Goal: Transaction & Acquisition: Book appointment/travel/reservation

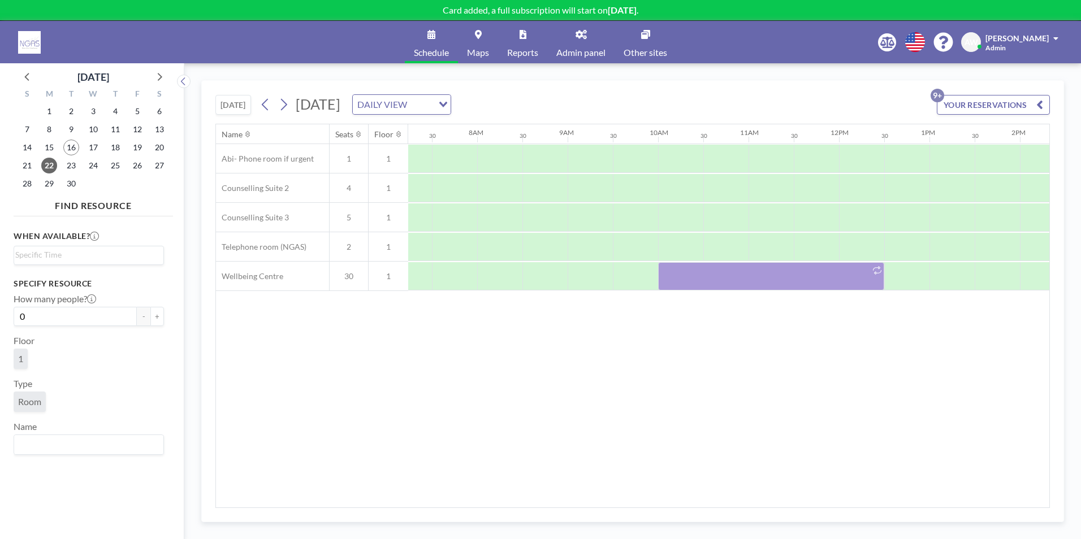
scroll to position [0, 678]
click at [71, 166] on span "23" at bounding box center [71, 166] width 16 height 16
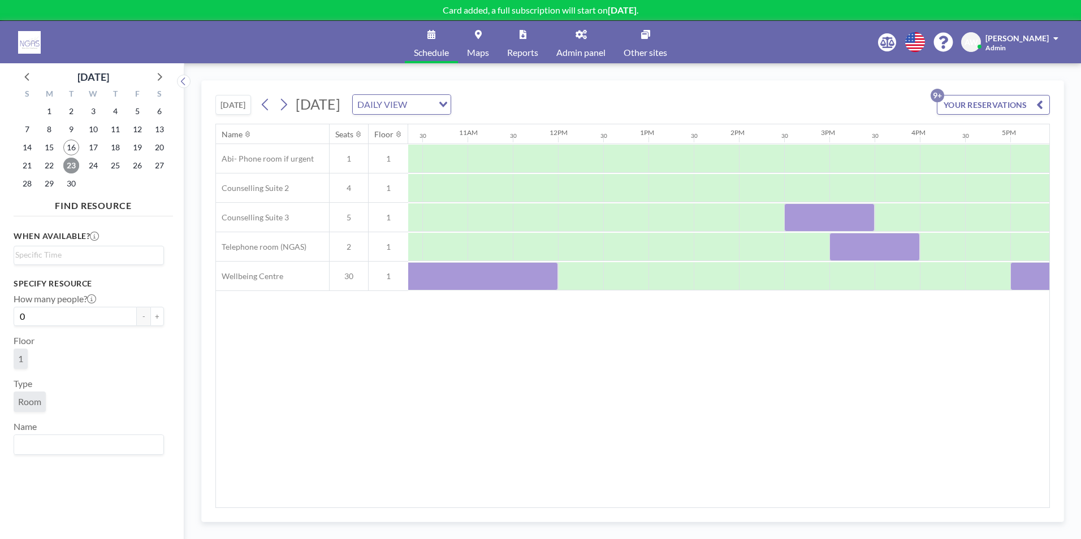
scroll to position [0, 963]
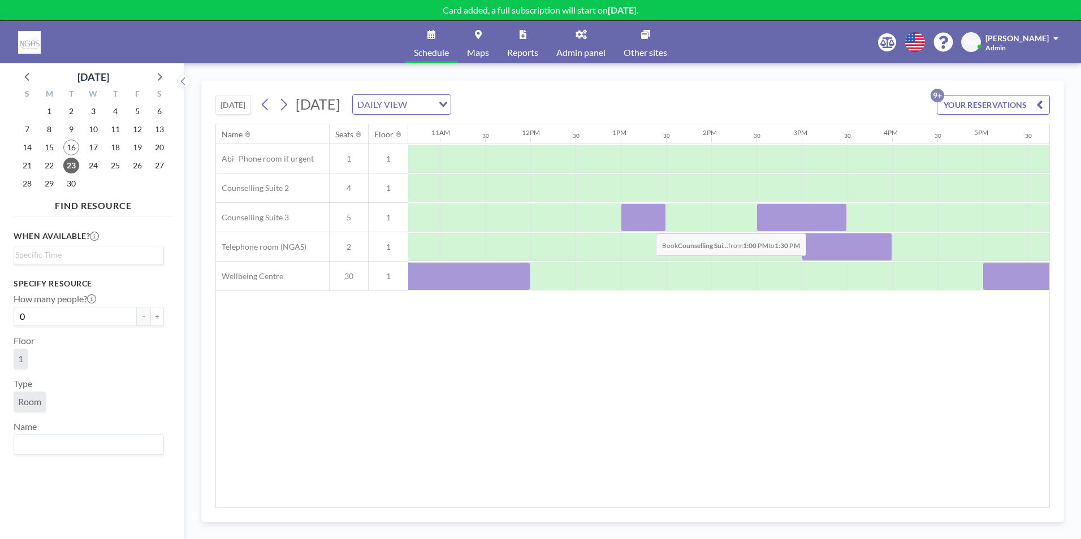
click at [647, 225] on div at bounding box center [643, 218] width 45 height 28
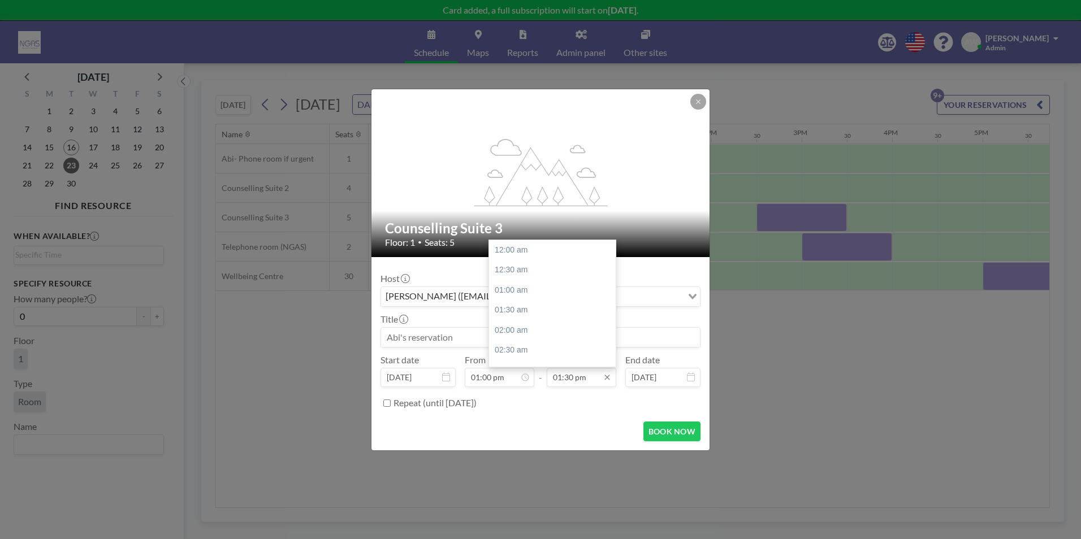
scroll to position [543, 0]
click at [543, 313] on div "03:00 pm" at bounding box center [555, 310] width 132 height 20
type input "03:00 pm"
click at [500, 347] on div at bounding box center [541, 337] width 320 height 20
click at [500, 345] on input at bounding box center [540, 337] width 319 height 19
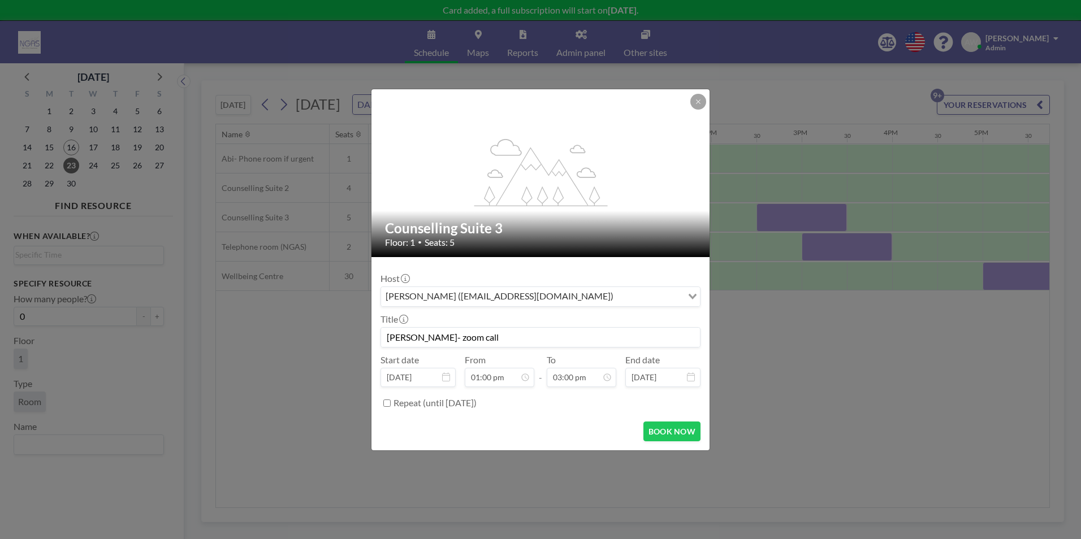
scroll to position [604, 0]
type input "[PERSON_NAME]- zoom call"
click at [674, 432] on button "BOOK NOW" at bounding box center [671, 432] width 57 height 20
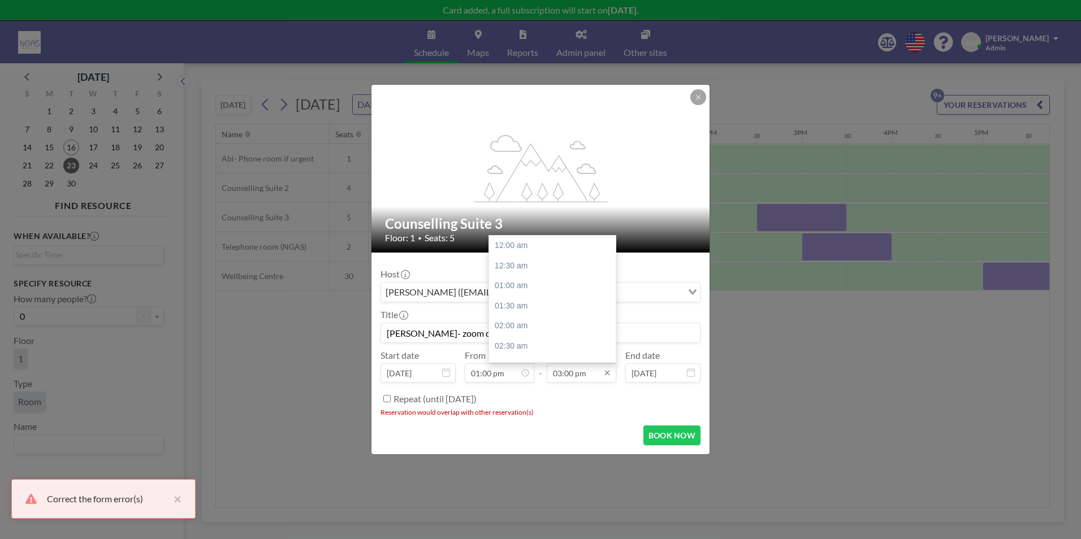
click at [596, 381] on input "03:00 pm" at bounding box center [582, 373] width 70 height 19
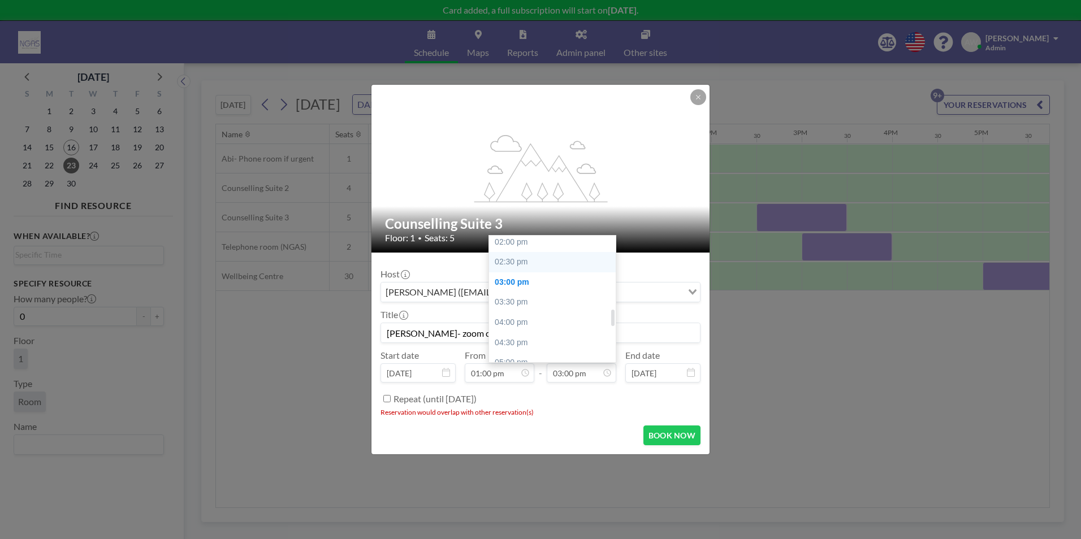
scroll to position [547, 0]
click at [544, 279] on div "02:30 pm" at bounding box center [555, 282] width 132 height 20
type input "02:30 pm"
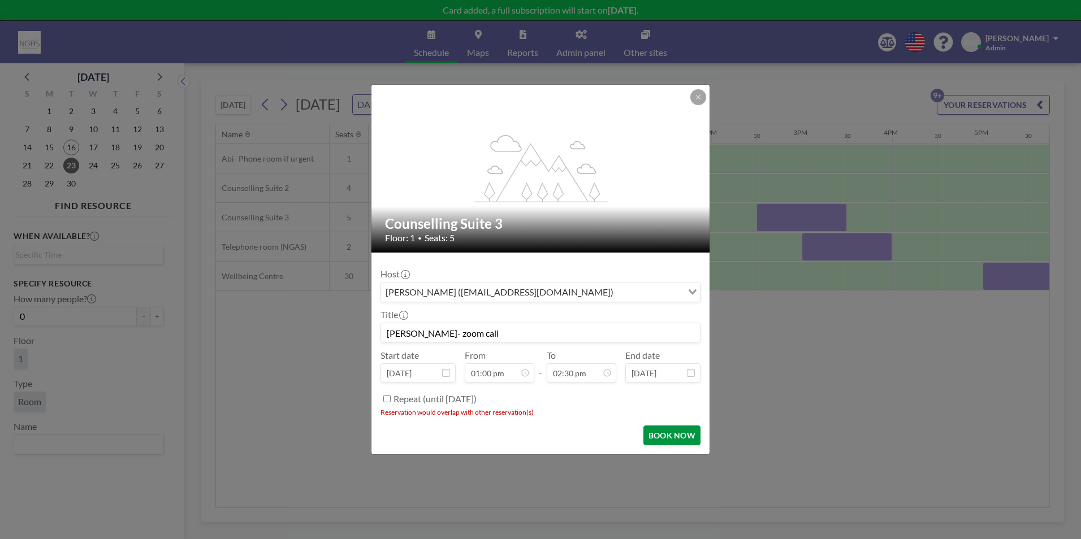
click at [649, 441] on button "BOOK NOW" at bounding box center [671, 436] width 57 height 20
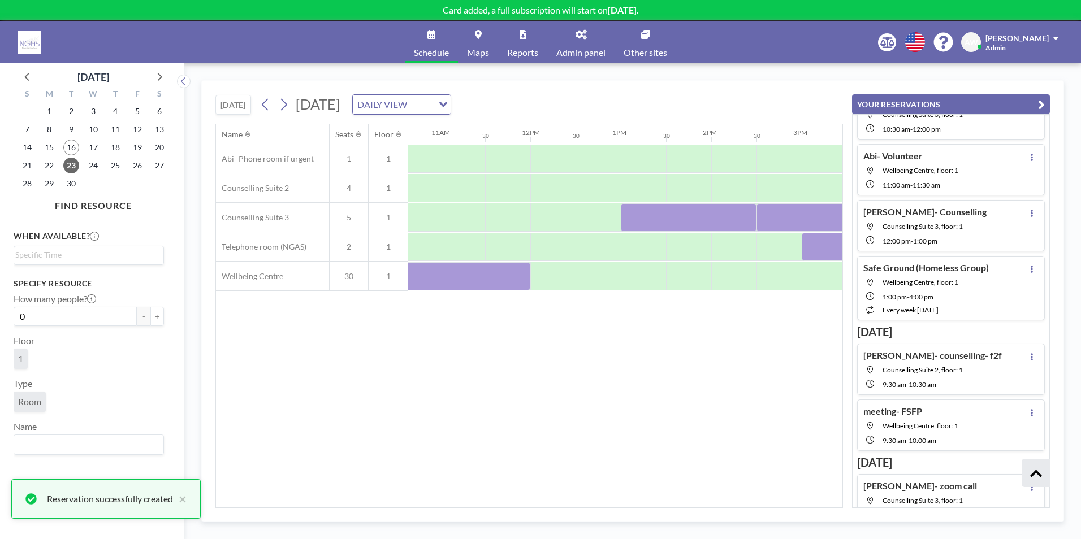
scroll to position [310, 0]
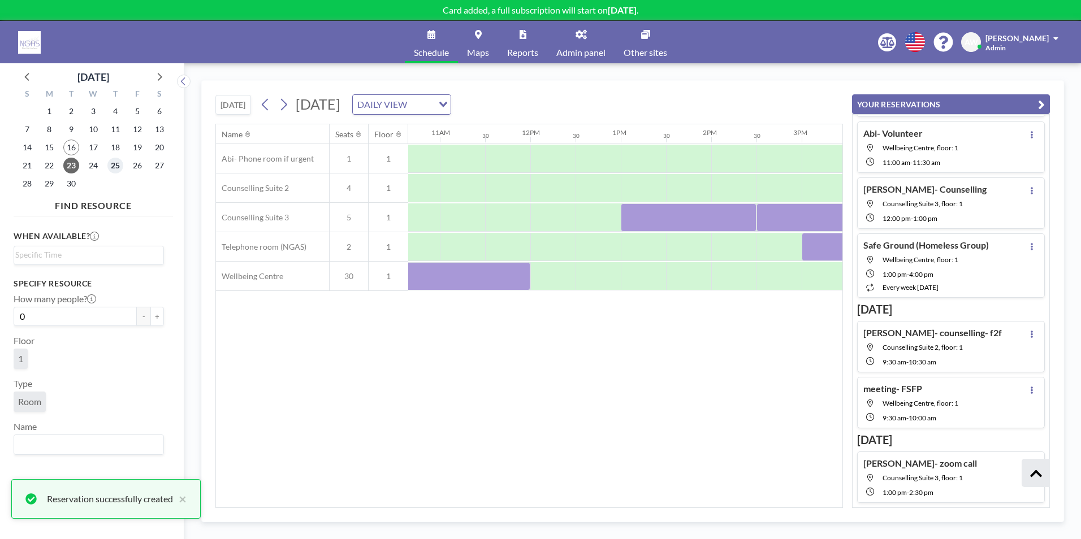
click at [113, 166] on span "25" at bounding box center [115, 166] width 16 height 16
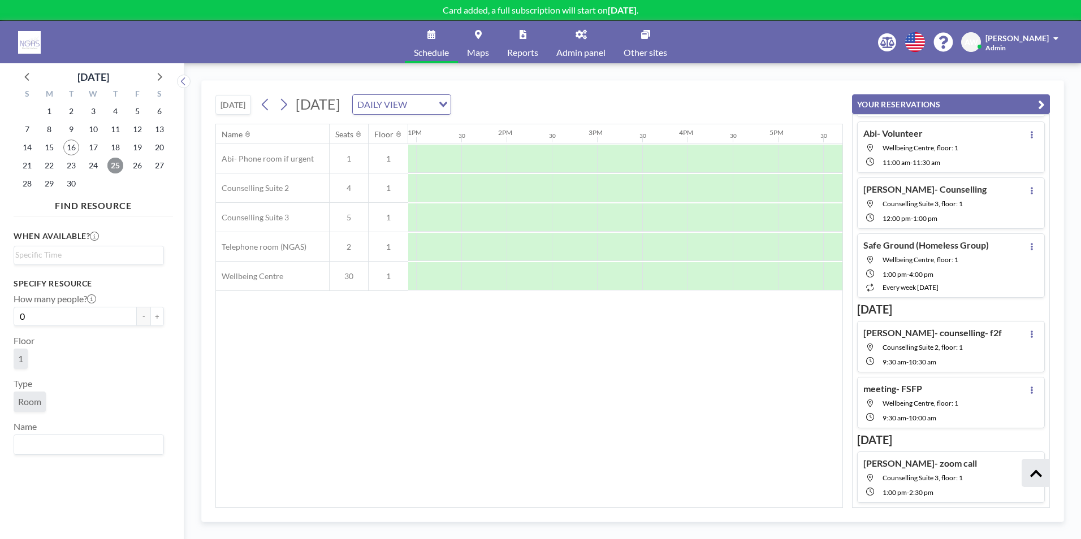
scroll to position [0, 1172]
click at [614, 224] on div at bounding box center [615, 218] width 45 height 28
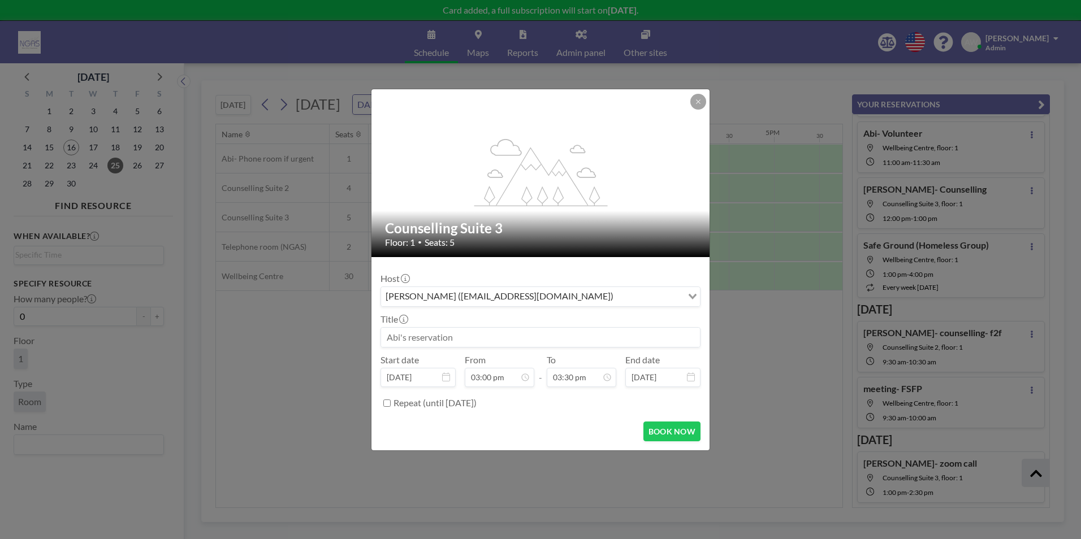
click at [537, 344] on input at bounding box center [540, 337] width 319 height 19
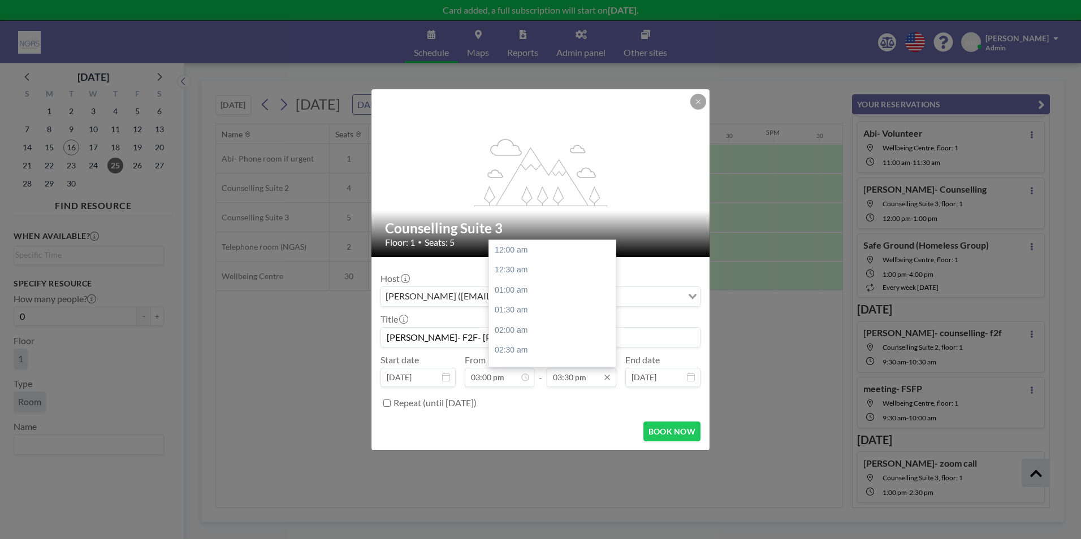
scroll to position [624, 0]
type input "[PERSON_NAME]- F2F- [PERSON_NAME]"
click at [543, 279] on div "04:00 pm" at bounding box center [555, 271] width 132 height 20
type input "04:00 pm"
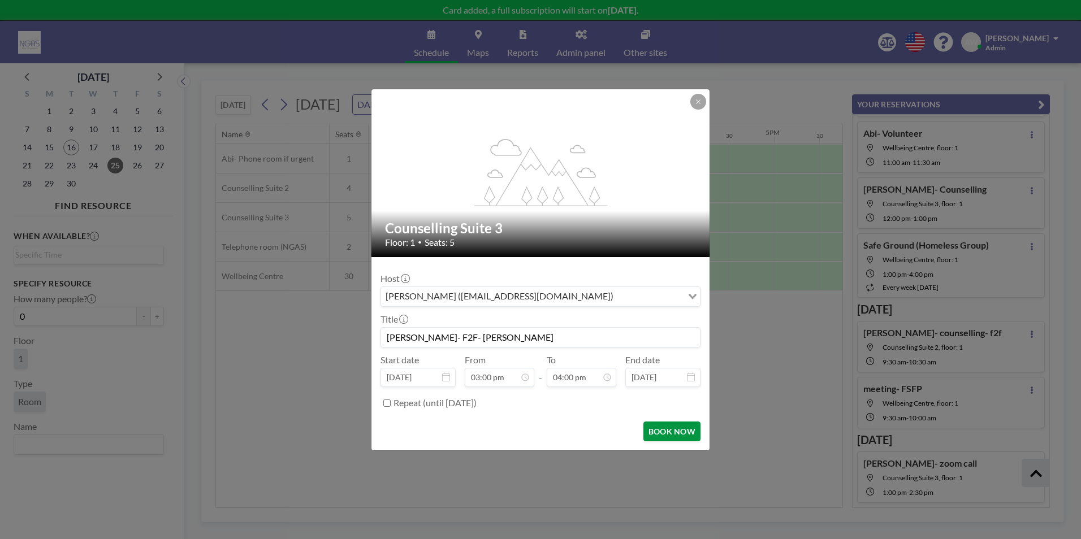
click at [672, 437] on button "BOOK NOW" at bounding box center [671, 432] width 57 height 20
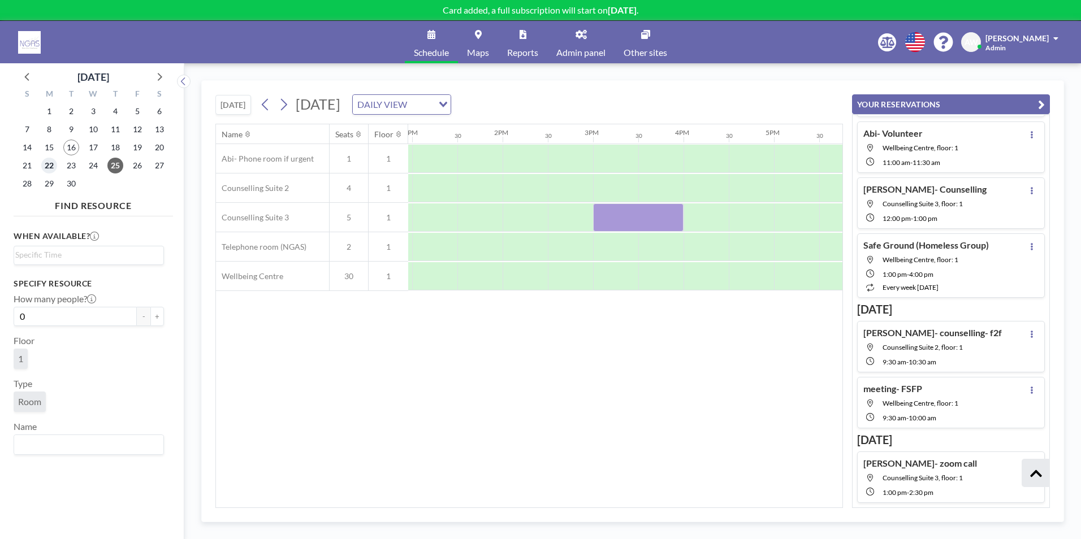
click at [55, 166] on span "22" at bounding box center [49, 166] width 16 height 16
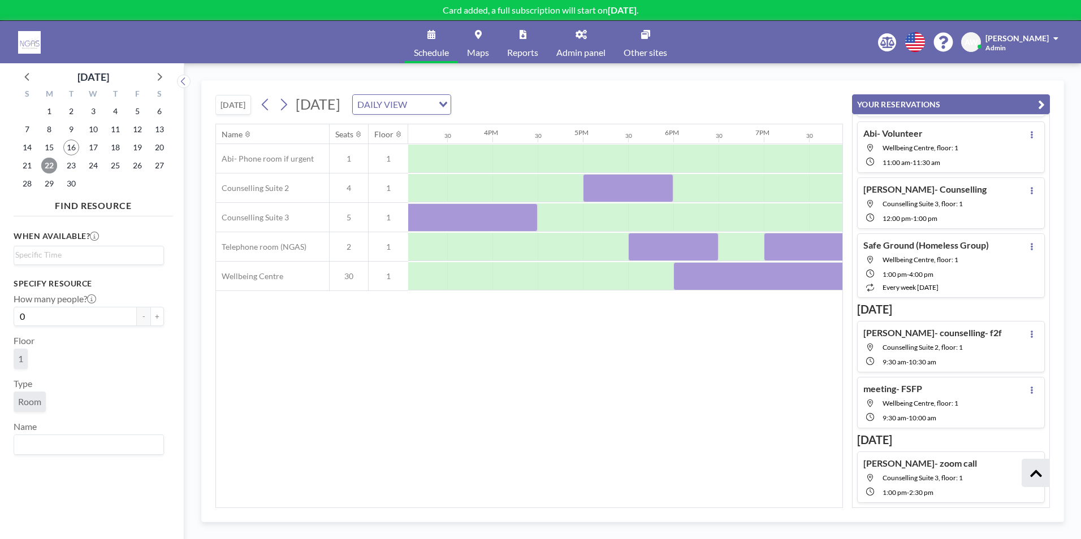
scroll to position [0, 1372]
click at [46, 186] on span "29" at bounding box center [49, 184] width 16 height 16
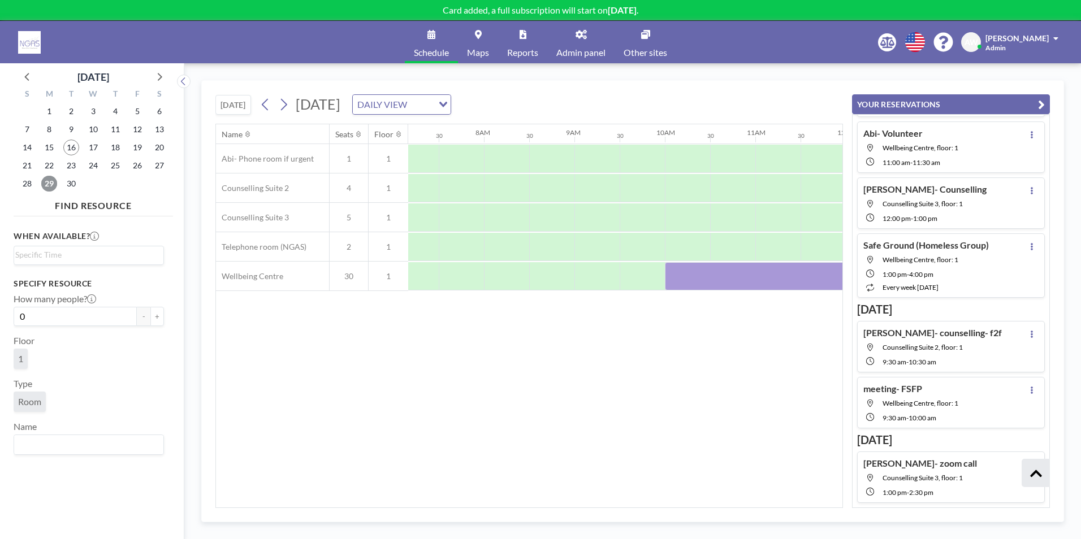
scroll to position [0, 619]
click at [46, 167] on span "22" at bounding box center [49, 166] width 16 height 16
click at [73, 165] on span "23" at bounding box center [71, 166] width 16 height 16
click at [474, 500] on div "Name Seats Floor 12AM 30 1AM 30 2AM 30 3AM 30 4AM 30 5AM 30 6AM 30 7AM 30 8AM 3…" at bounding box center [529, 315] width 626 height 383
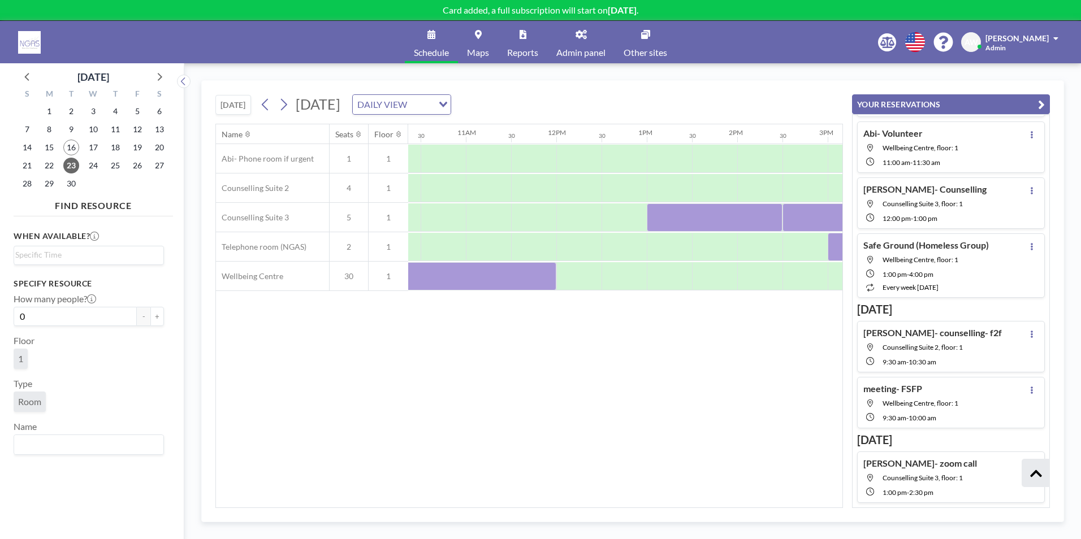
scroll to position [0, 1080]
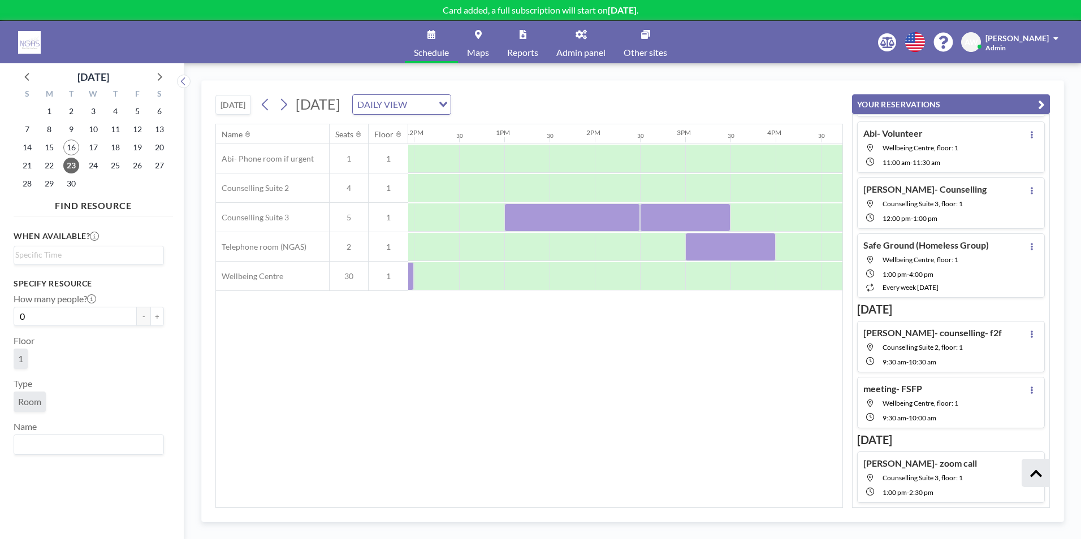
click at [985, 467] on div "[PERSON_NAME]- zoom call Counselling Suite 3, floor: 1 1:00 PM - 2:30 PM" at bounding box center [951, 477] width 188 height 51
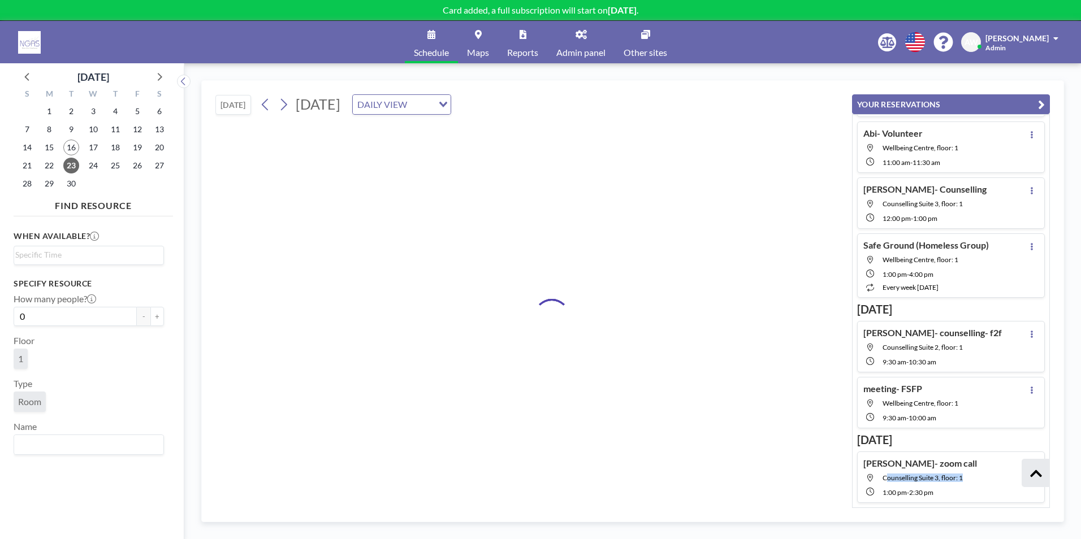
click at [985, 467] on div "[PERSON_NAME]- zoom call Counselling Suite 3, floor: 1 1:00 PM - 2:30 PM" at bounding box center [951, 477] width 188 height 51
click at [986, 468] on div "[PERSON_NAME]- zoom call Counselling Suite 3, floor: 1 1:00 PM - 2:30 PM" at bounding box center [951, 477] width 188 height 51
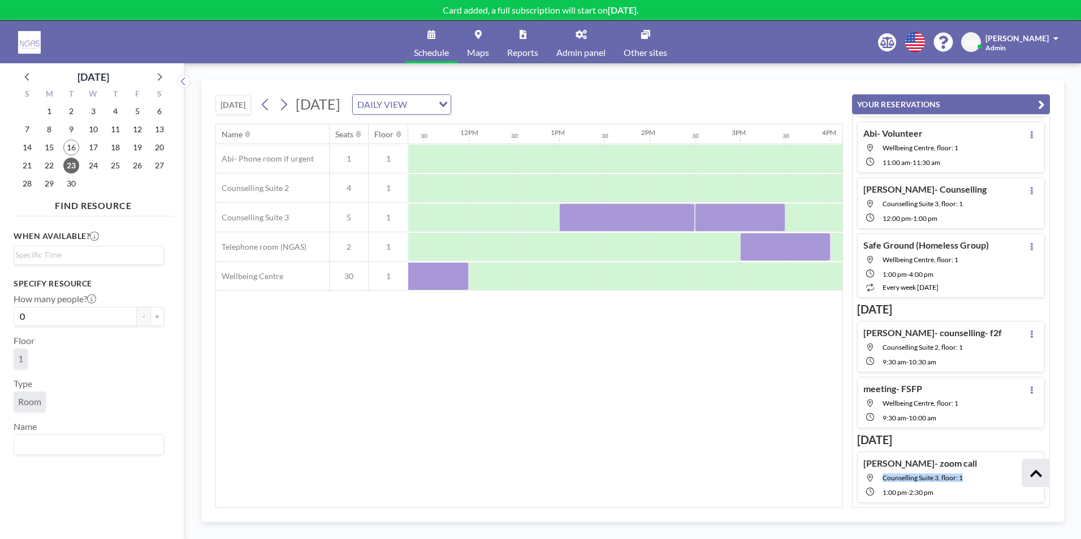
scroll to position [0, 1131]
